Goal: Task Accomplishment & Management: Manage account settings

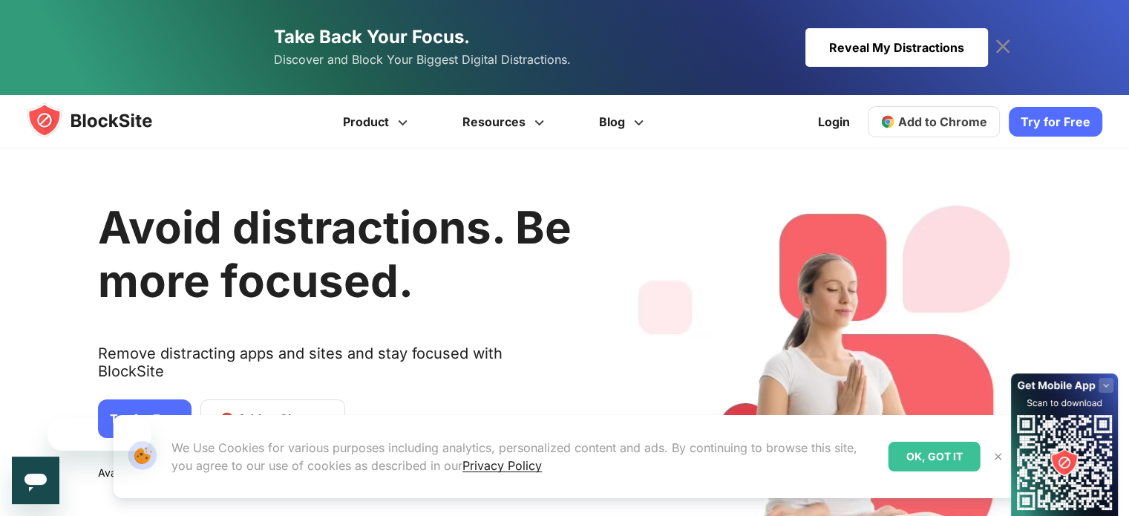
click at [838, 27] on link "Take Back Your Focus. Discover and Block Your Biggest Digital Distractions. Rev…" at bounding box center [565, 47] width 846 height 95
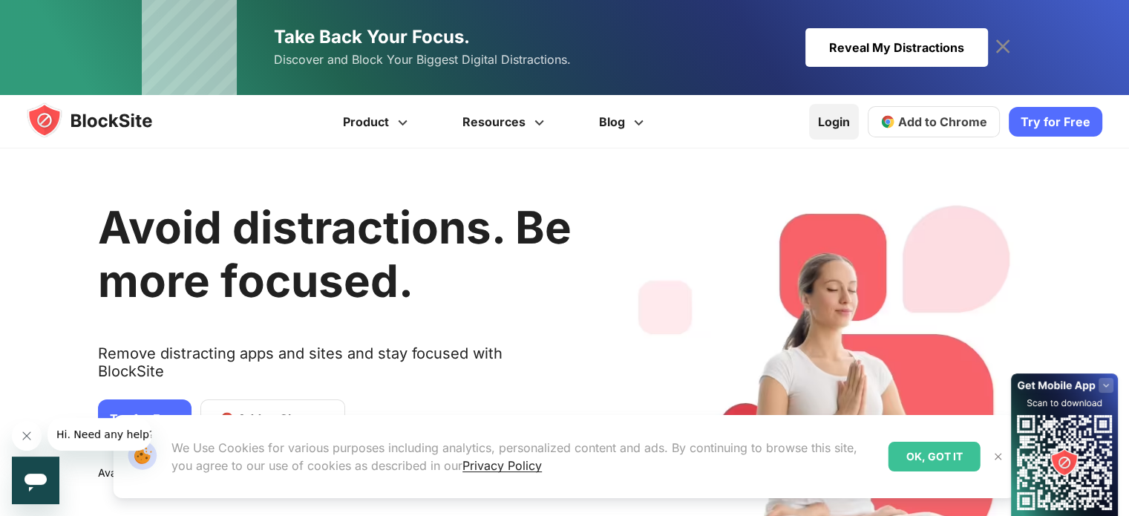
click at [853, 120] on link "Login" at bounding box center [834, 122] width 50 height 36
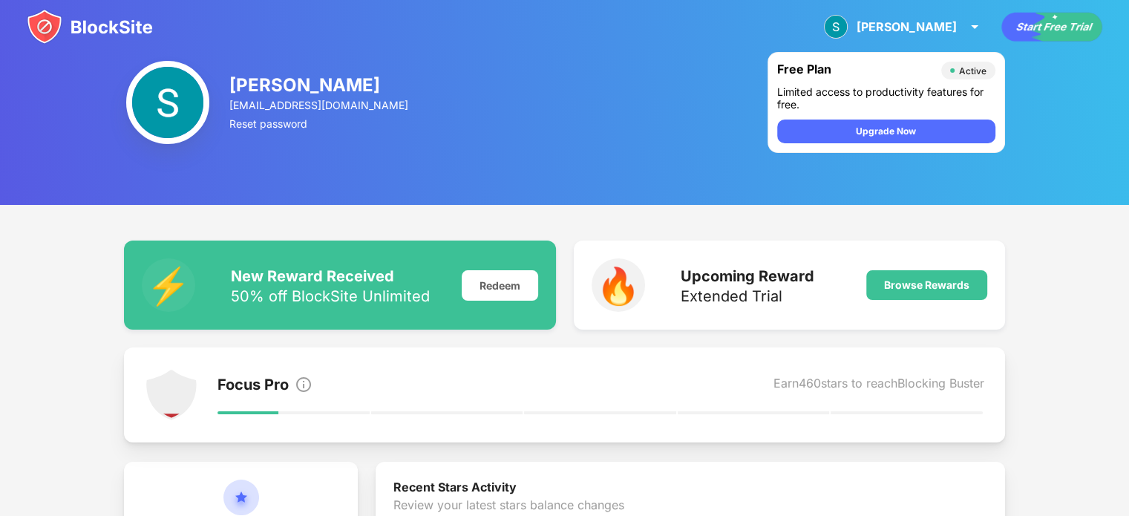
click at [96, 32] on img at bounding box center [90, 27] width 126 height 36
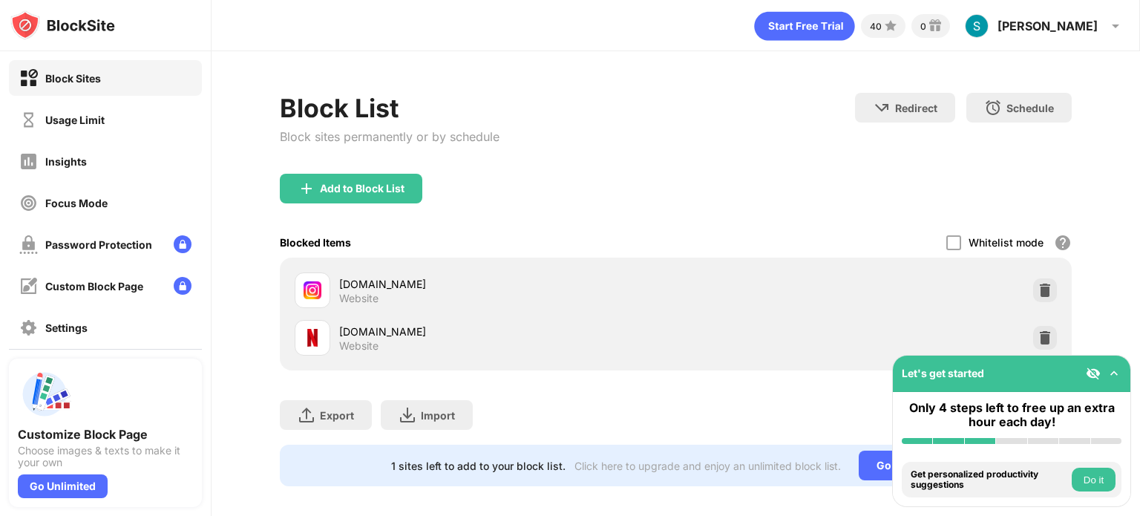
scroll to position [22, 0]
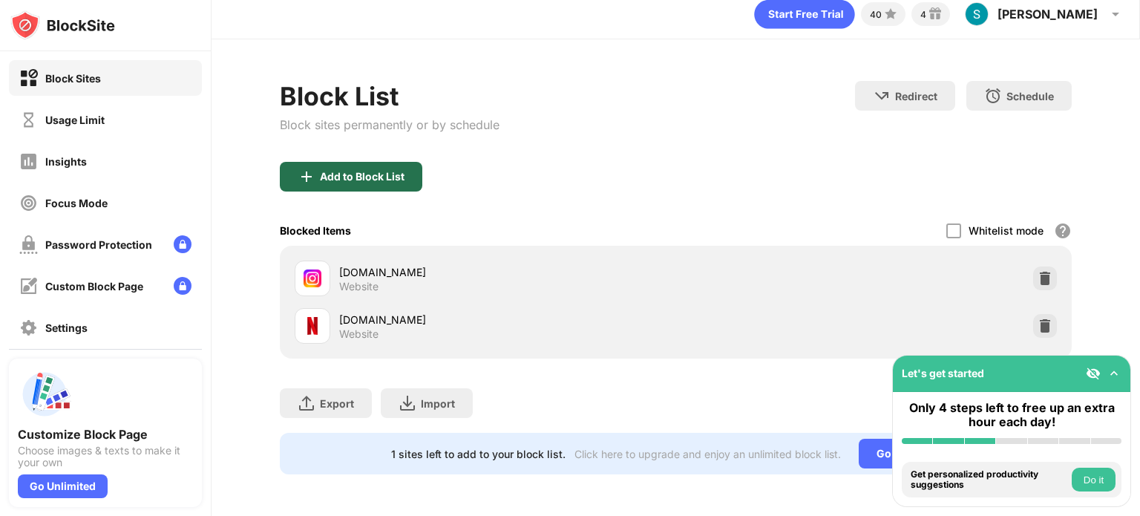
click at [384, 171] on div "Add to Block List" at bounding box center [351, 177] width 142 height 30
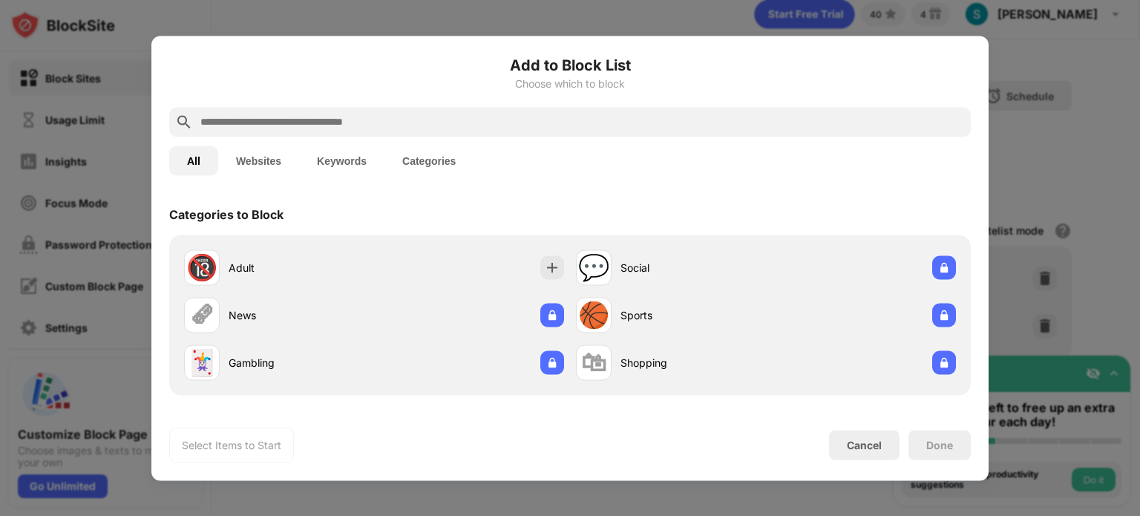
click at [469, 121] on input "text" at bounding box center [582, 122] width 766 height 18
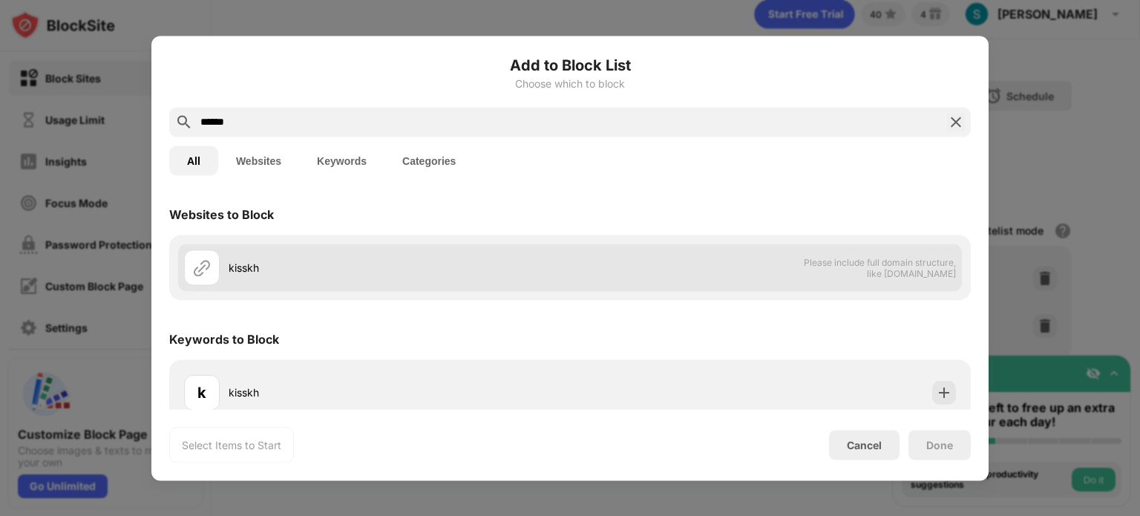
scroll to position [15, 0]
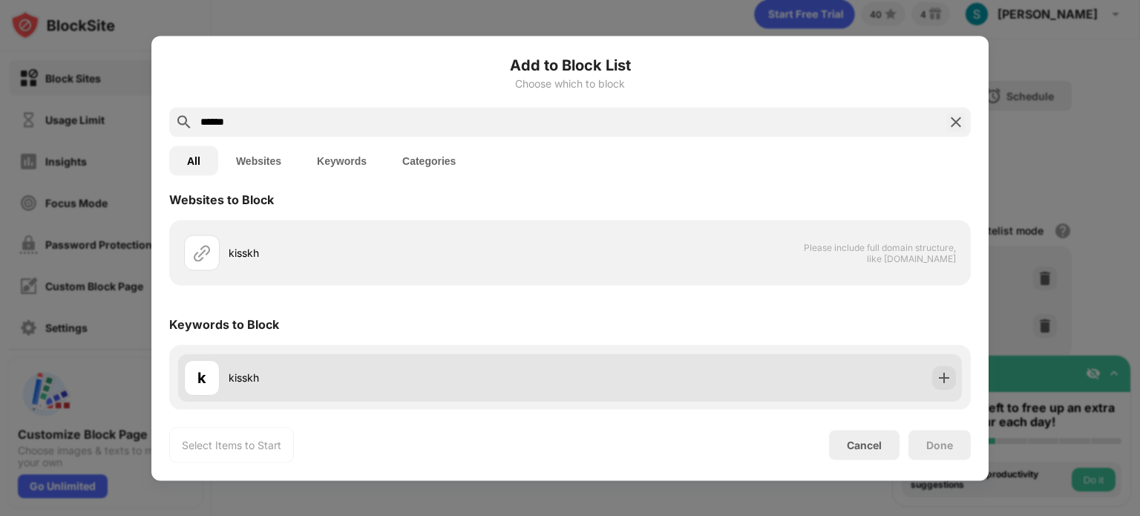
type input "******"
click at [941, 387] on div "k kisskh" at bounding box center [570, 376] width 784 height 47
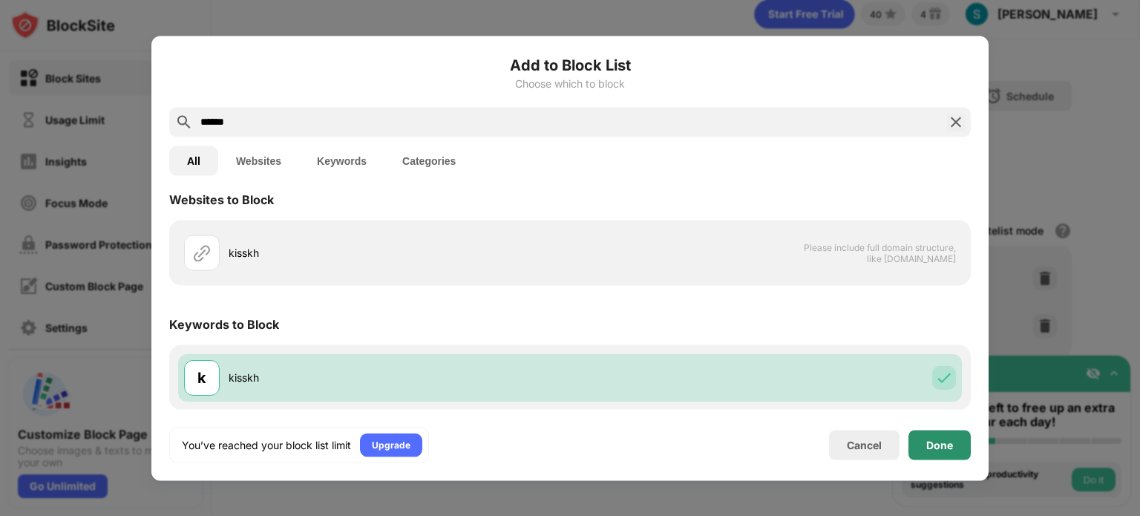
click at [919, 442] on div "Done" at bounding box center [939, 445] width 62 height 30
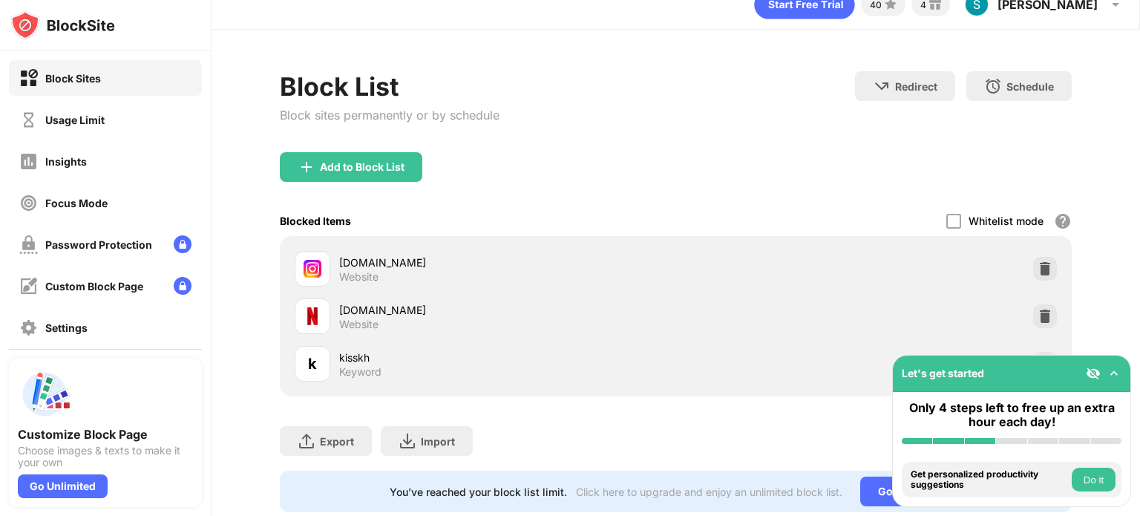
scroll to position [0, 0]
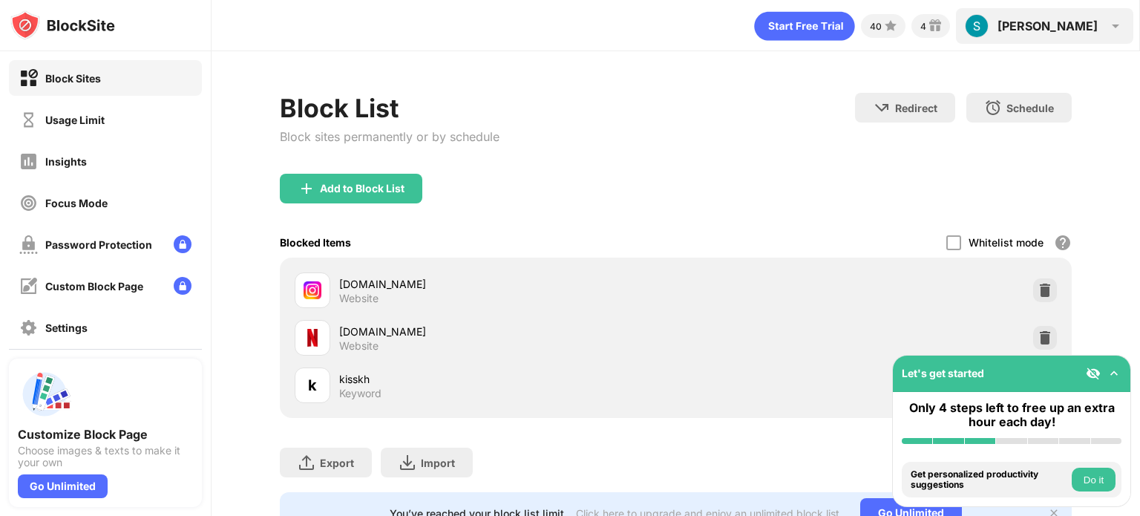
click at [1096, 30] on div "Shailza" at bounding box center [1047, 26] width 100 height 15
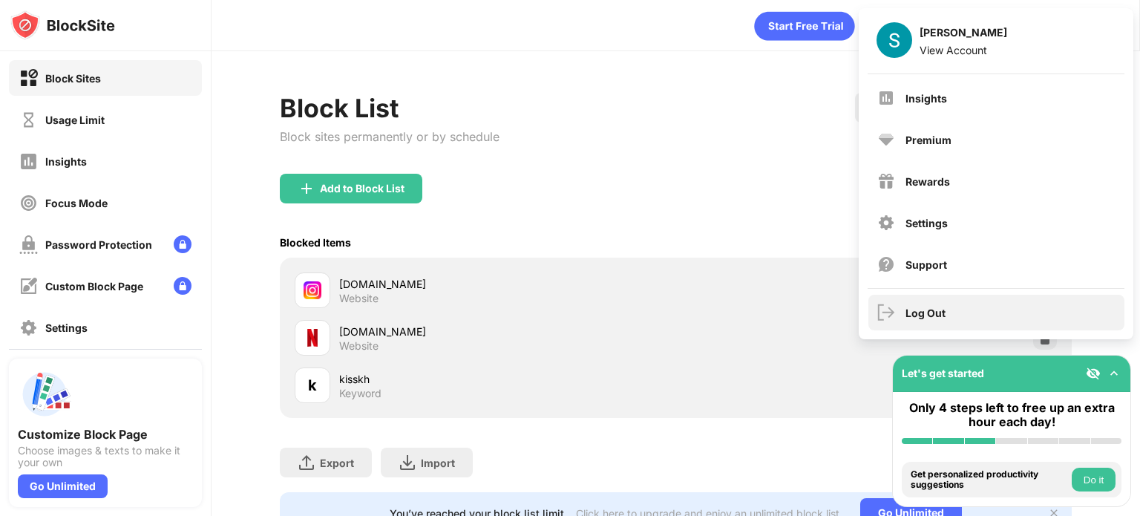
click at [968, 308] on div "Log Out" at bounding box center [996, 313] width 256 height 36
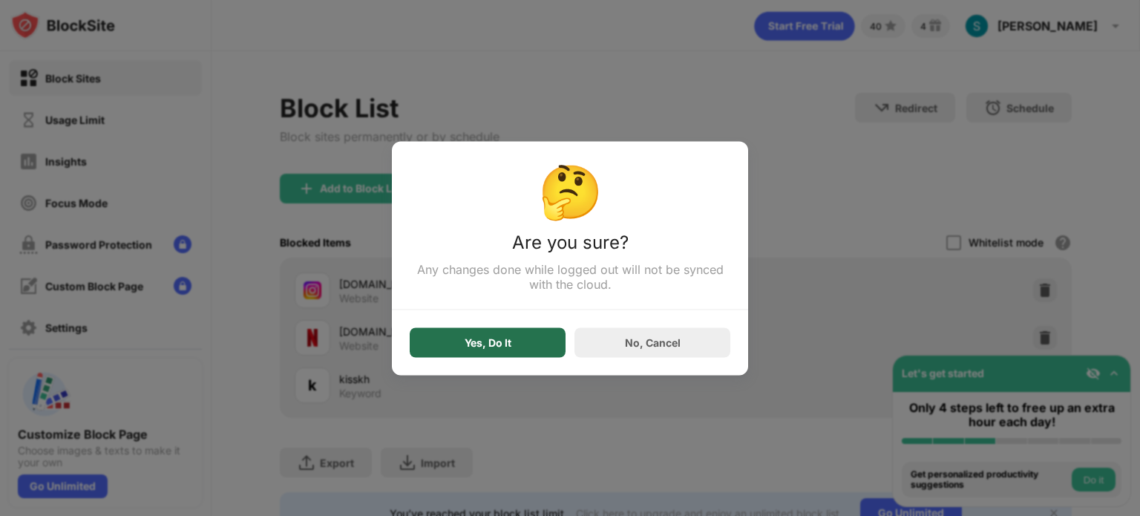
click at [523, 347] on div "Yes, Do It" at bounding box center [488, 342] width 156 height 30
